Goal: Task Accomplishment & Management: Use online tool/utility

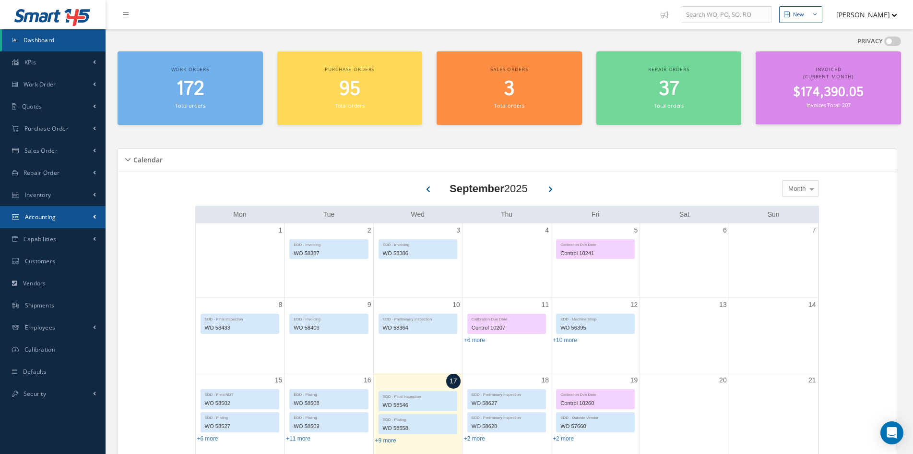
click at [56, 212] on link "Accounting" at bounding box center [53, 217] width 106 height 22
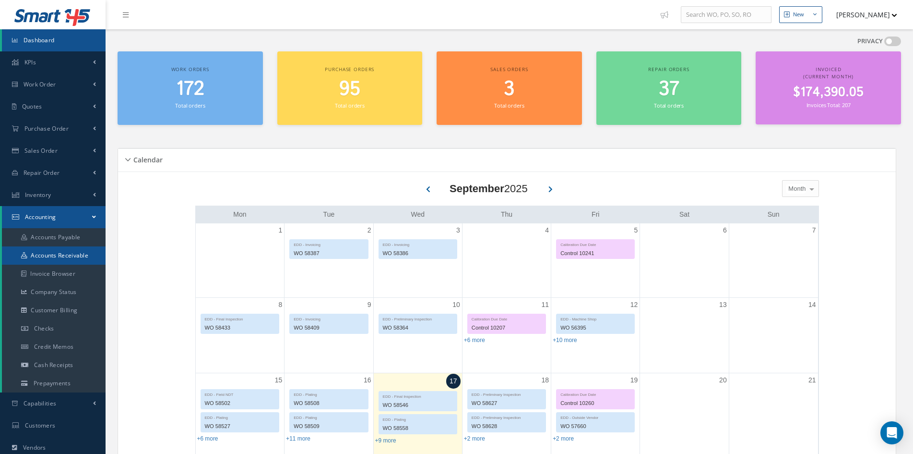
click at [55, 256] on link "Accounts Receivable" at bounding box center [54, 255] width 104 height 18
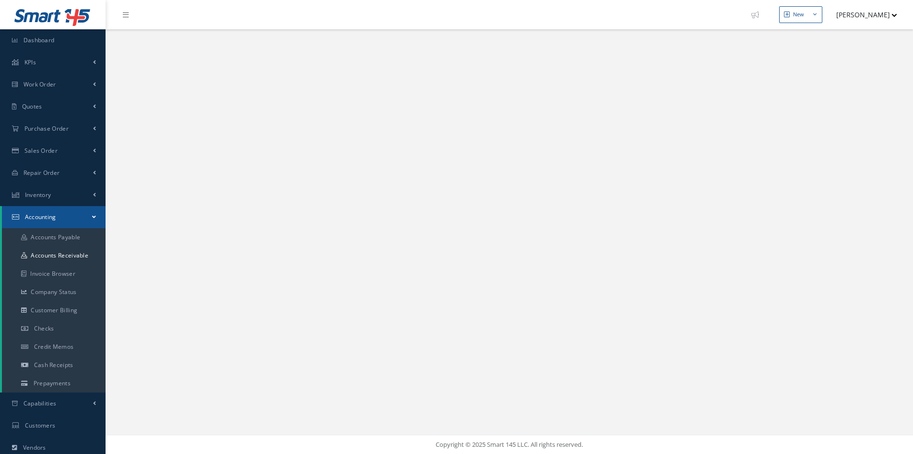
select select "25"
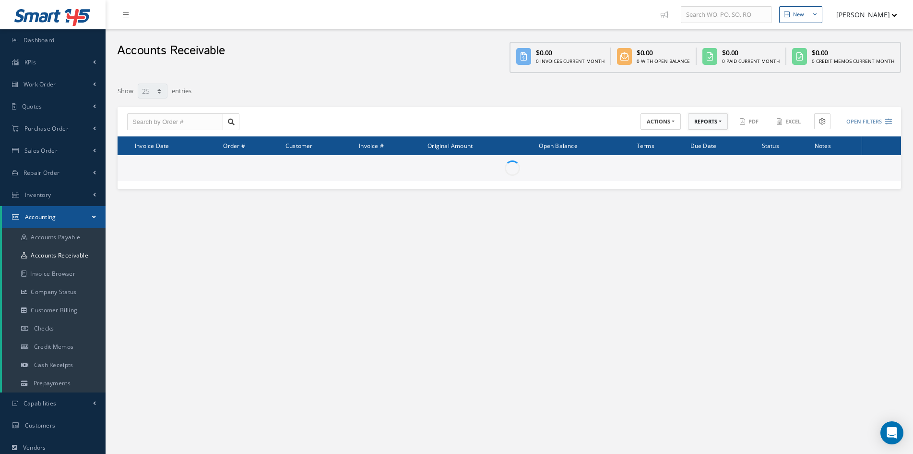
click at [710, 122] on button "REPORTS" at bounding box center [708, 121] width 40 height 17
click at [713, 137] on link "A/R Aging" at bounding box center [726, 137] width 77 height 13
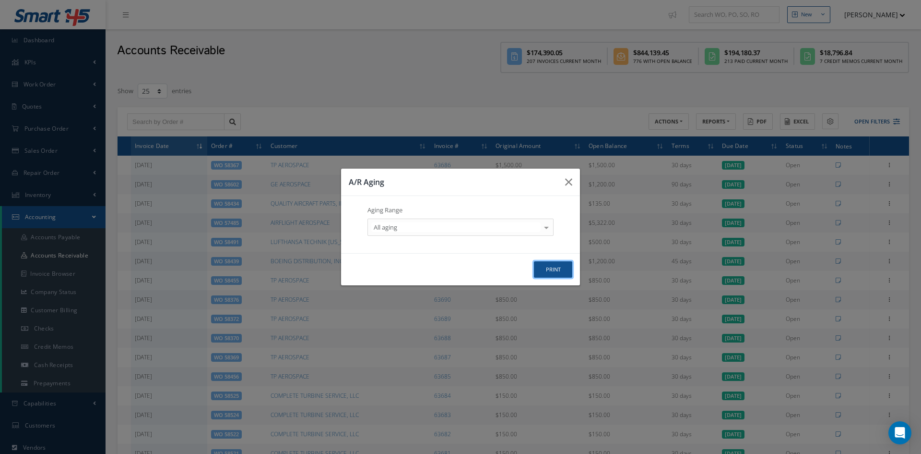
click at [552, 270] on button "print" at bounding box center [553, 269] width 38 height 17
